Goal: Information Seeking & Learning: Learn about a topic

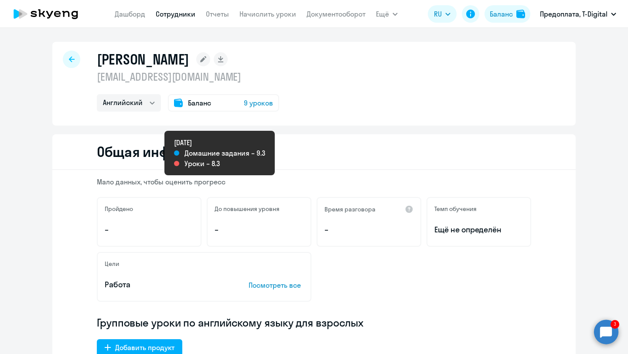
select select "english"
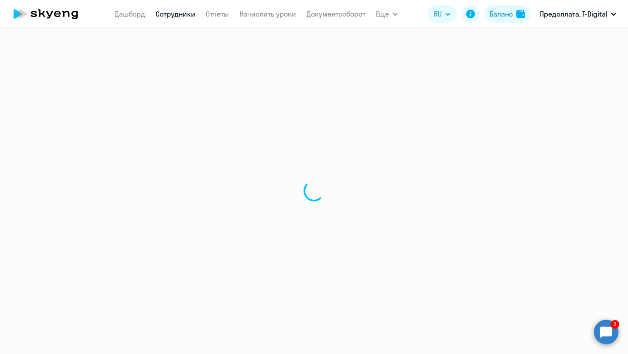
select select "30"
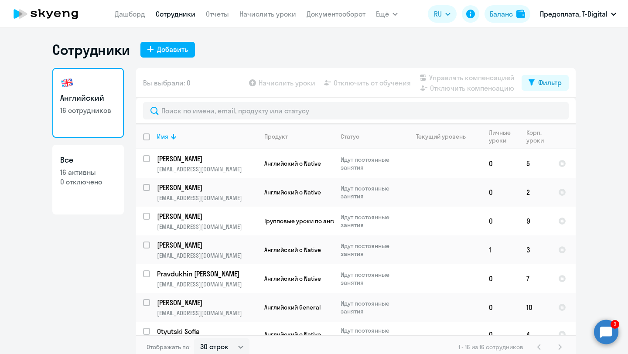
click at [604, 327] on circle at bounding box center [606, 332] width 24 height 24
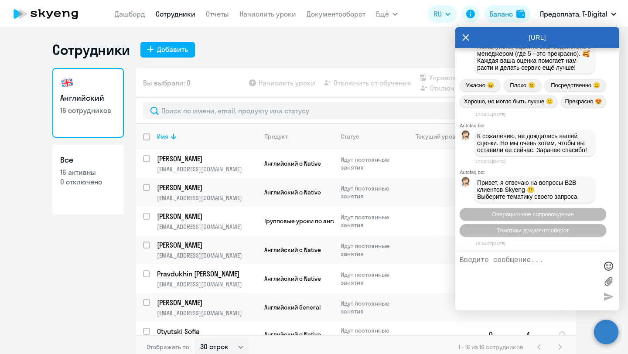
scroll to position [1350, 0]
click at [553, 213] on span "Операционное сопровождение" at bounding box center [533, 214] width 82 height 7
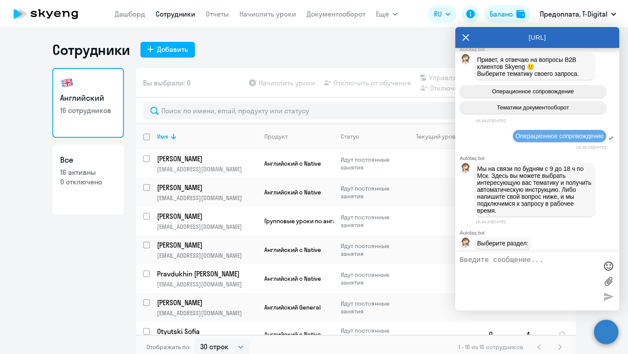
scroll to position [1511, 0]
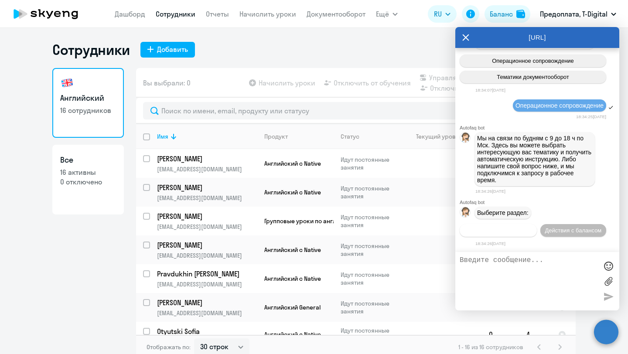
click at [521, 230] on span "Действия по сотрудникам" at bounding box center [498, 230] width 68 height 7
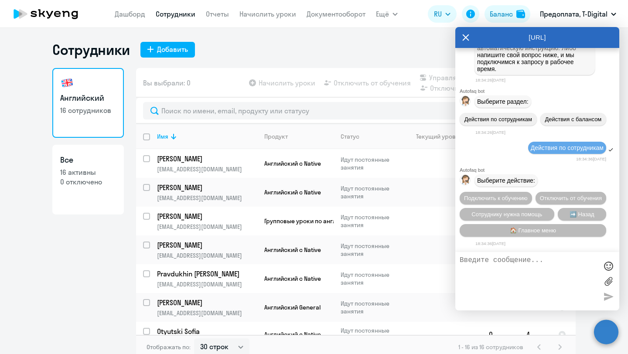
scroll to position [1626, 0]
click at [524, 215] on span "Сотруднику нужна помощь" at bounding box center [506, 214] width 71 height 7
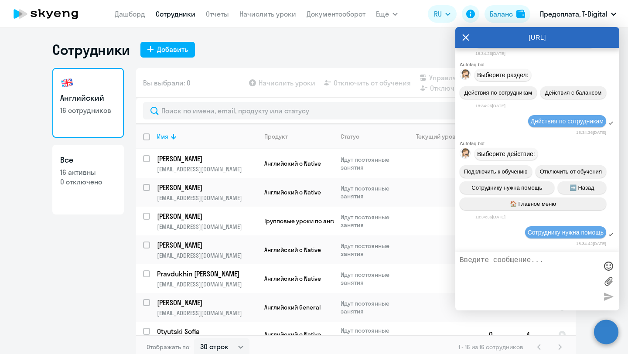
scroll to position [1935, 0]
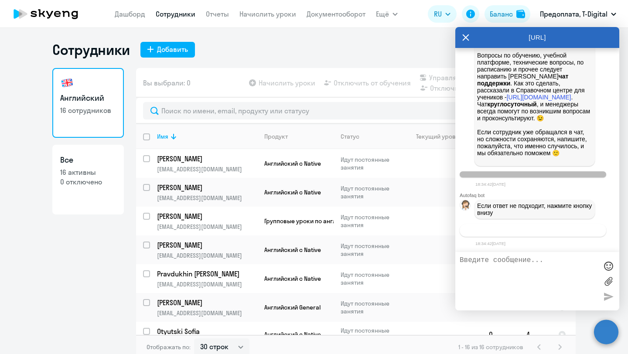
click at [541, 232] on span "Связаться с менеджером" at bounding box center [532, 230] width 67 height 7
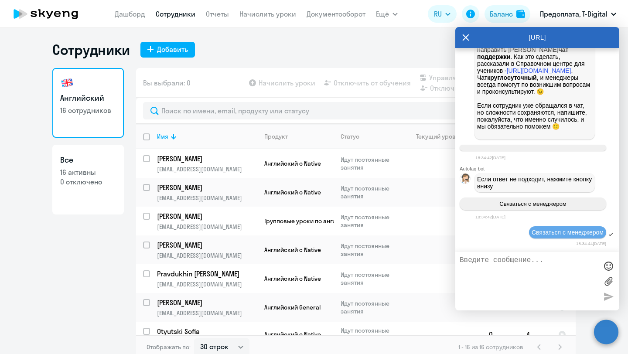
click at [503, 267] on textarea at bounding box center [528, 281] width 138 height 50
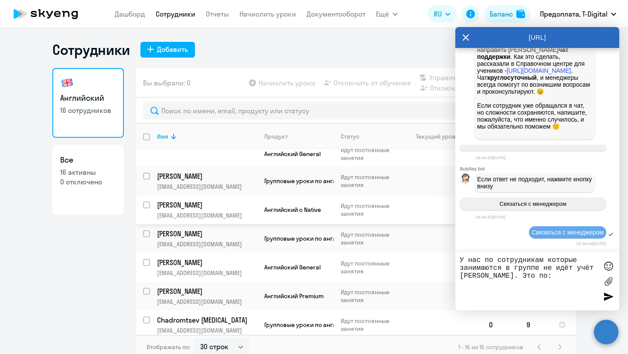
scroll to position [213, 0]
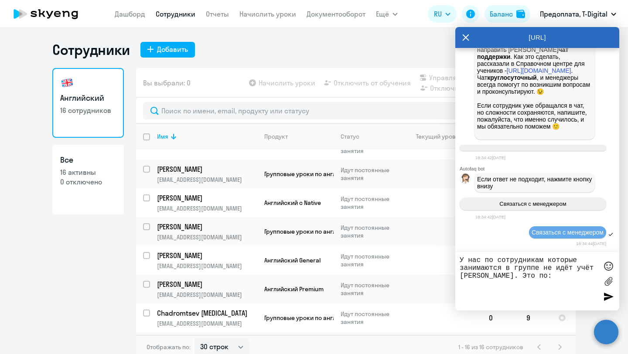
drag, startPoint x: 519, startPoint y: 279, endPoint x: 505, endPoint y: 277, distance: 14.4
click at [505, 277] on textarea "У нас по сотрудникам которые занимаются в группе не идёт учёт [PERSON_NAME]. Эт…" at bounding box center [528, 281] width 138 height 50
click at [525, 277] on textarea "У нас по сотрудникам которые занимаются в группе не идёт учёт [PERSON_NAME]. Эт…" at bounding box center [528, 281] width 138 height 50
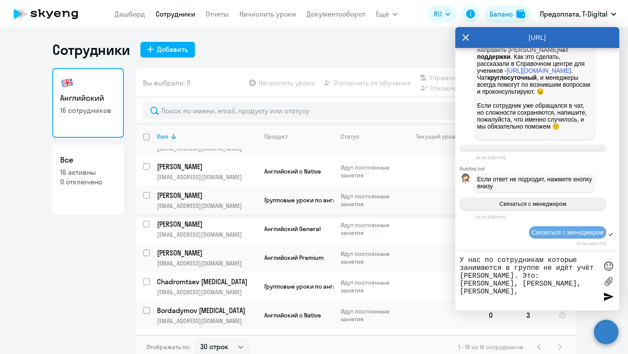
scroll to position [249, 0]
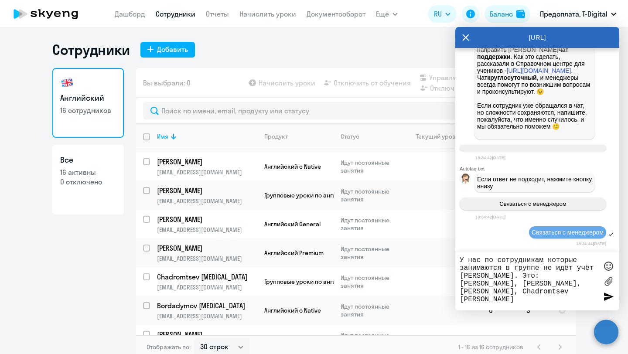
click at [541, 260] on textarea "У нас по сотрудникам которые занимаются в группе не идёт учёт [PERSON_NAME]. Эт…" at bounding box center [528, 281] width 138 height 50
click at [510, 277] on textarea "У нас по сотрудникам, которые занимаются в группе не идёт учёт уроков. Это: [PE…" at bounding box center [528, 281] width 138 height 50
type textarea "У нас по сотрудникам, которые занимаются в группе не идёт учёт уроков. Это - [P…"
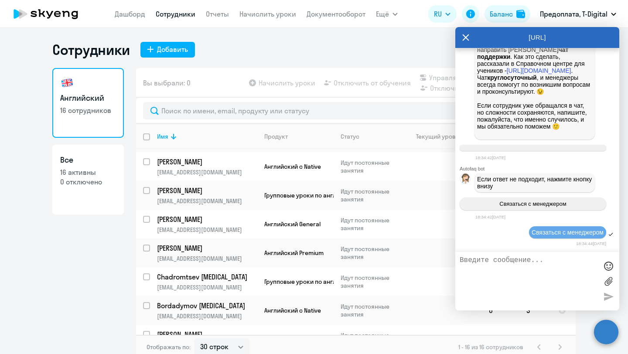
scroll to position [2012, 0]
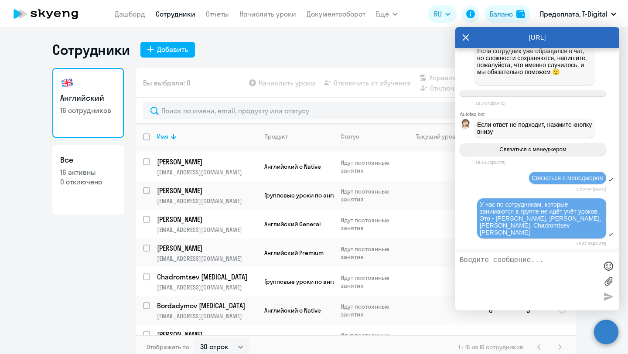
click at [463, 34] on icon at bounding box center [465, 37] width 7 height 21
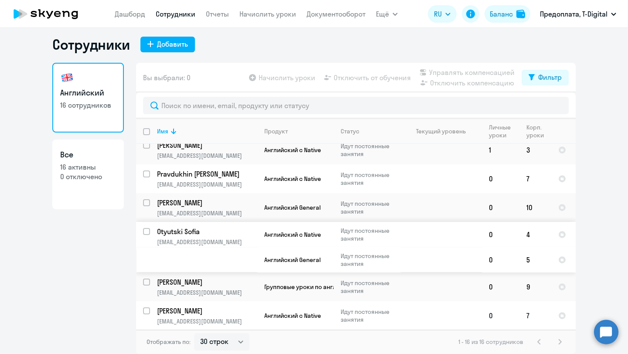
scroll to position [92, 0]
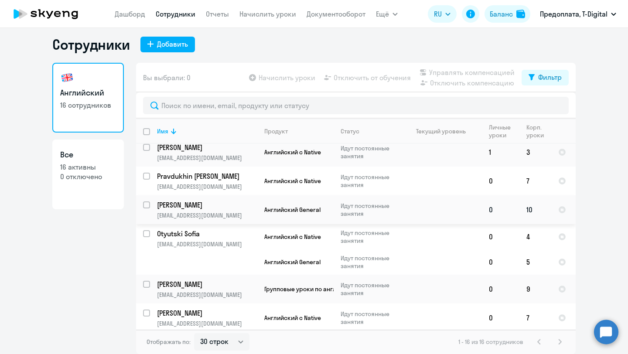
click at [195, 206] on p "[PERSON_NAME]" at bounding box center [206, 205] width 99 height 10
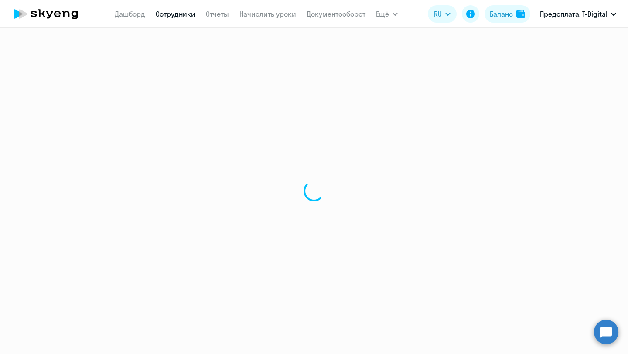
select select "english"
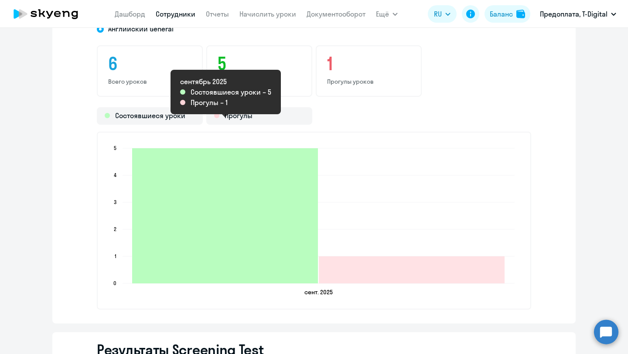
scroll to position [1090, 0]
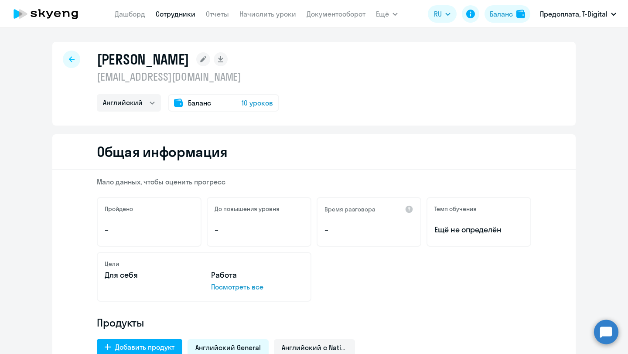
select select "30"
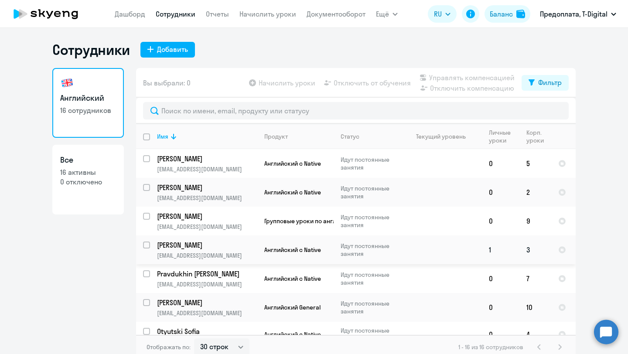
click at [202, 247] on p "[PERSON_NAME]" at bounding box center [206, 245] width 99 height 10
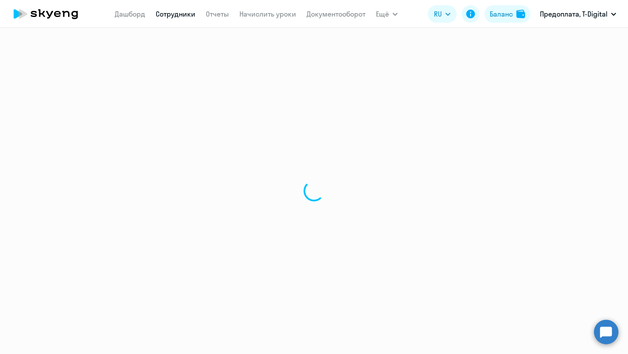
select select "english"
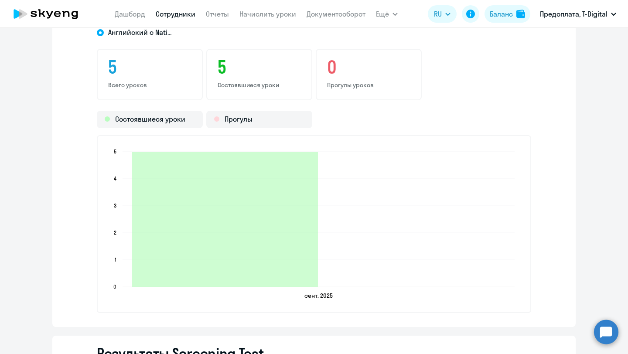
scroll to position [1086, 0]
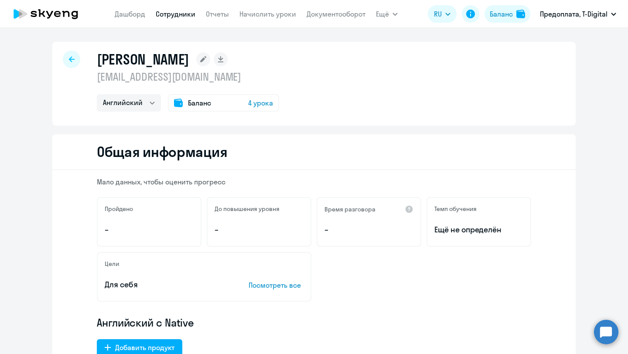
select select "30"
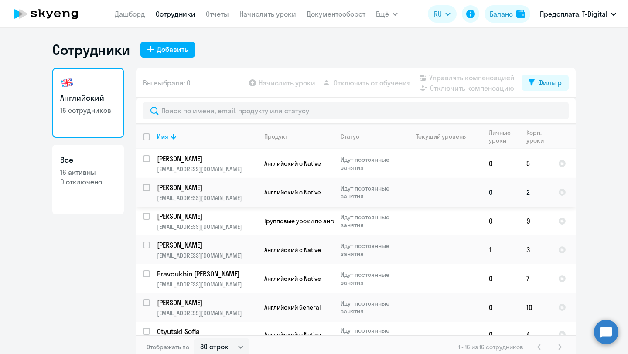
click at [191, 187] on p "[PERSON_NAME]" at bounding box center [206, 188] width 99 height 10
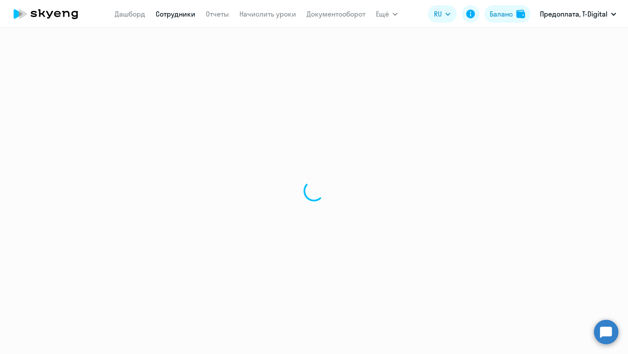
select select "english"
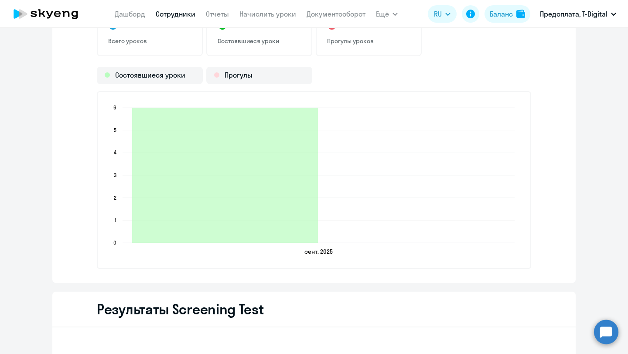
scroll to position [1112, 0]
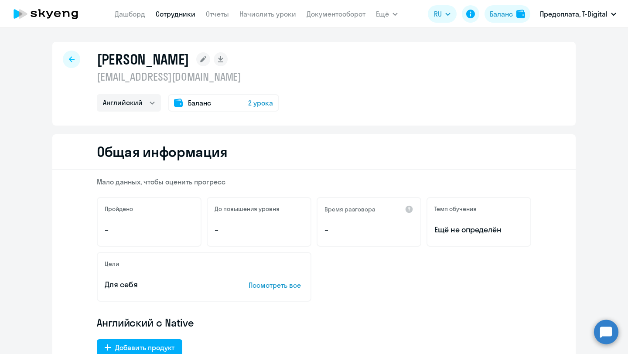
select select "30"
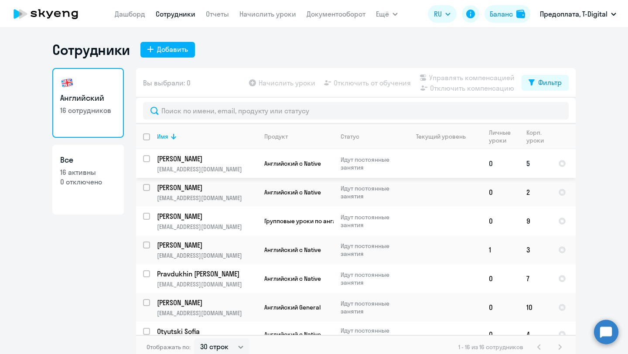
click at [215, 163] on p "[PERSON_NAME]" at bounding box center [206, 159] width 99 height 10
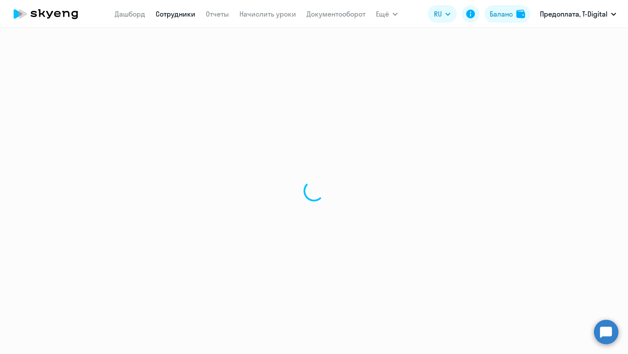
select select "english"
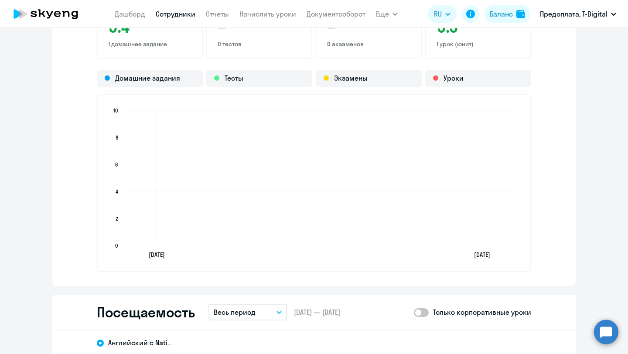
scroll to position [749, 0]
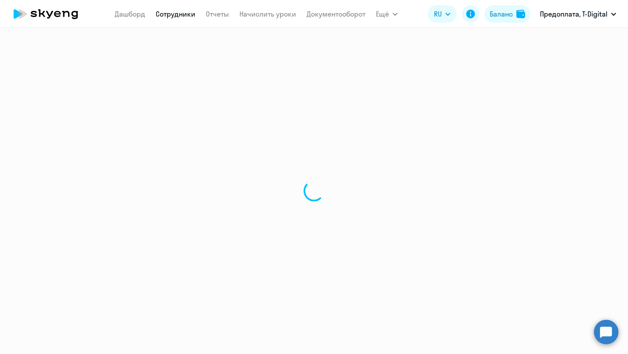
select select "30"
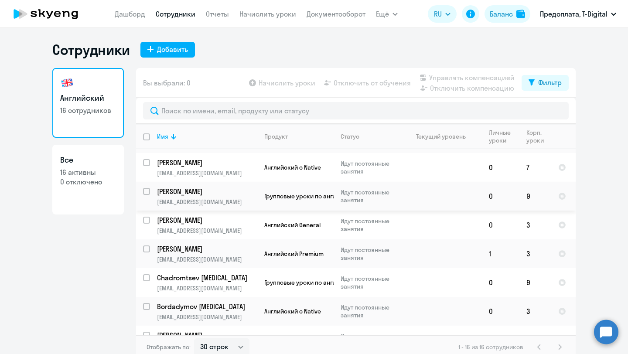
scroll to position [249, 0]
click at [178, 243] on p "[PERSON_NAME]" at bounding box center [206, 248] width 99 height 10
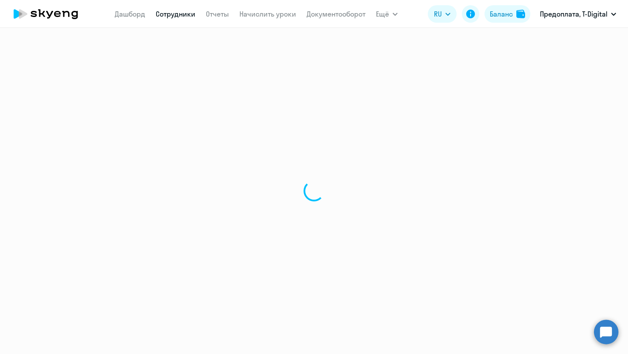
select select "english"
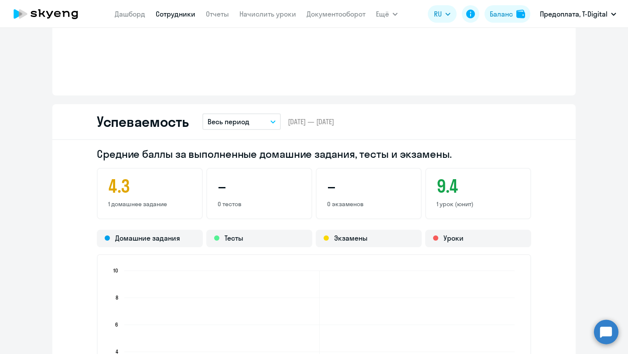
scroll to position [620, 0]
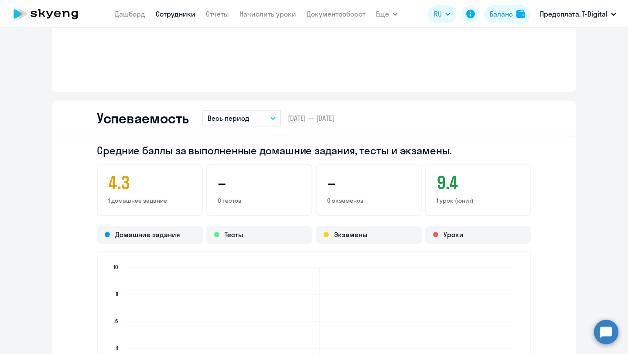
click at [121, 185] on h3 "4.3" at bounding box center [149, 182] width 83 height 21
click at [451, 185] on h3 "9.4" at bounding box center [477, 182] width 83 height 21
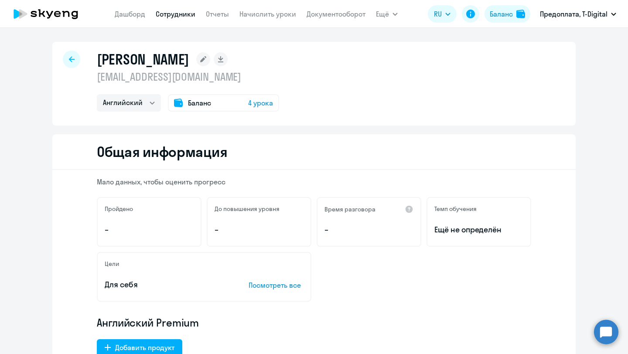
select select "30"
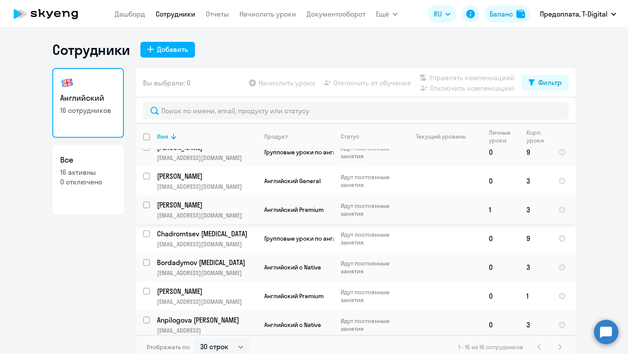
scroll to position [5, 0]
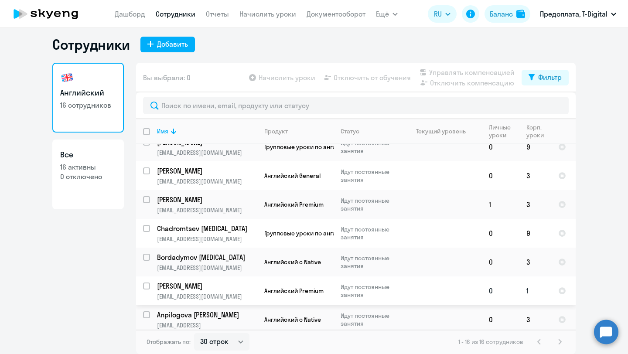
click at [185, 276] on td "[PERSON_NAME] [EMAIL_ADDRESS][DOMAIN_NAME]" at bounding box center [203, 290] width 107 height 29
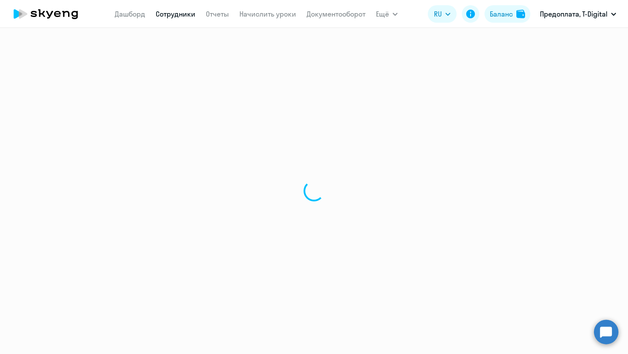
select select "english"
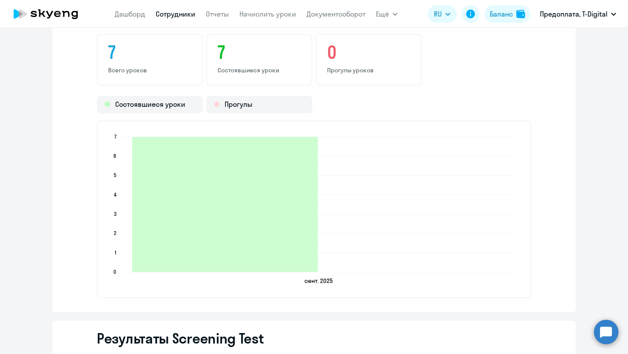
scroll to position [1098, 0]
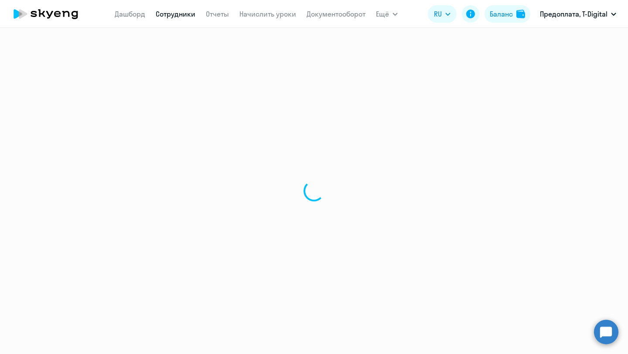
select select "30"
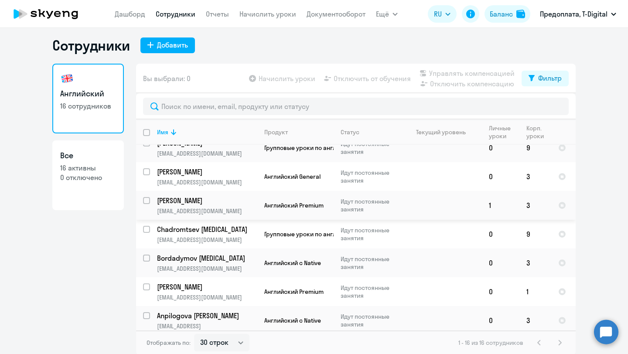
scroll to position [278, 0]
